Goal: Transaction & Acquisition: Purchase product/service

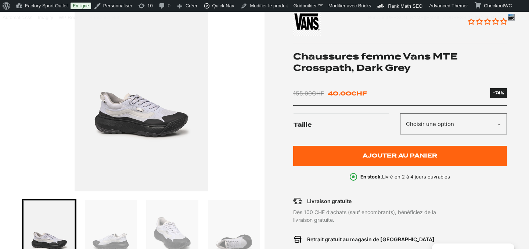
scroll to position [214, 0]
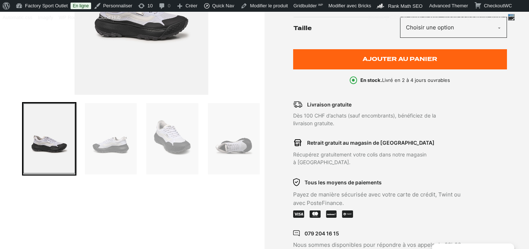
click at [189, 200] on div "Femmes Chaussures femme Vans MTE Crosspath, Dark Grey" at bounding box center [141, 77] width 239 height 362
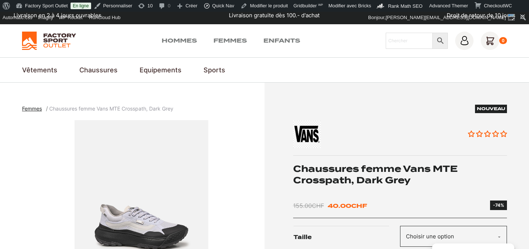
scroll to position [0, 0]
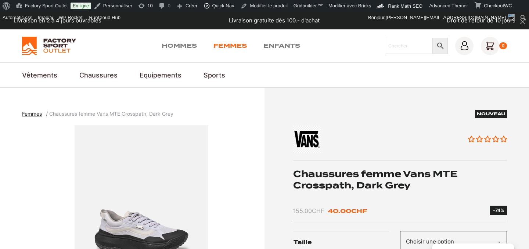
click at [234, 48] on link "Femmes" at bounding box center [230, 46] width 33 height 9
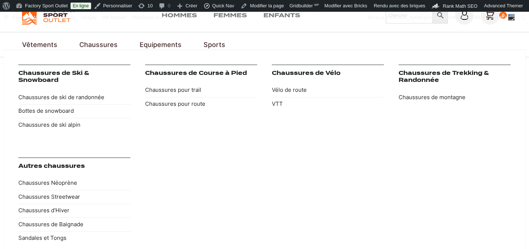
scroll to position [31, 0]
click at [73, 191] on link "Chaussures Streetwear" at bounding box center [74, 197] width 112 height 14
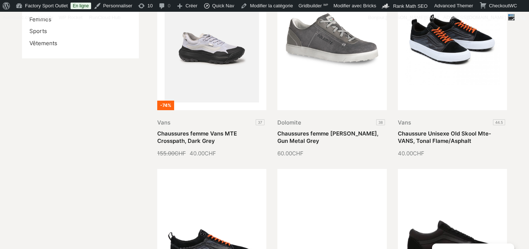
scroll to position [261, 0]
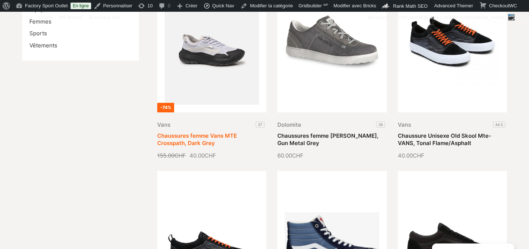
click at [197, 137] on link "Chaussures femme Vans MTE Crosspath, Dark Grey" at bounding box center [197, 139] width 80 height 14
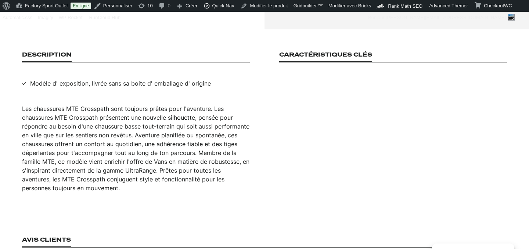
scroll to position [467, 0]
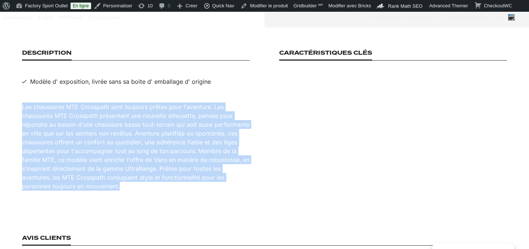
drag, startPoint x: 23, startPoint y: 99, endPoint x: 133, endPoint y: 183, distance: 138.4
click at [133, 183] on div "Les chaussures MTE Crosspath sont toujours prêtes pour l'aventure. Les chaussur…" at bounding box center [136, 147] width 228 height 88
copy div "Les chaussures MTE Crosspath sont toujours prêtes pour l'aventure. Les chaussur…"
